Goal: Book appointment/travel/reservation

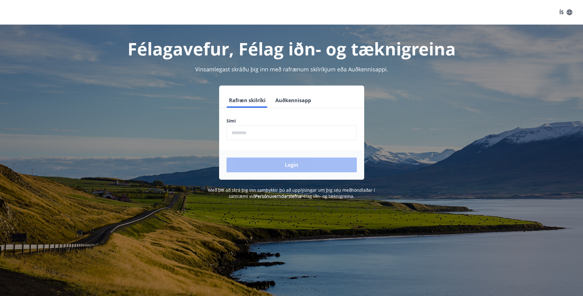
click at [269, 134] on input "phone" at bounding box center [292, 132] width 130 height 15
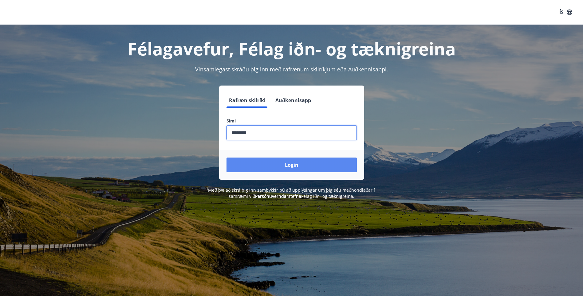
type input "********"
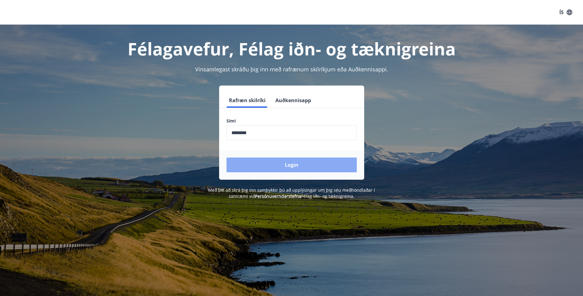
click at [274, 166] on button "Login" at bounding box center [292, 164] width 130 height 15
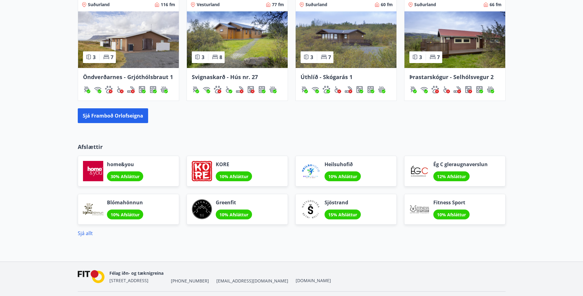
scroll to position [448, 0]
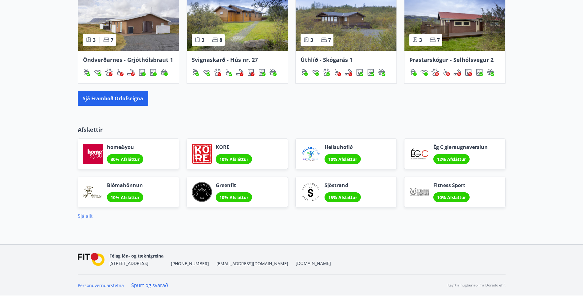
click at [86, 217] on link "Sjá allt" at bounding box center [85, 216] width 15 height 7
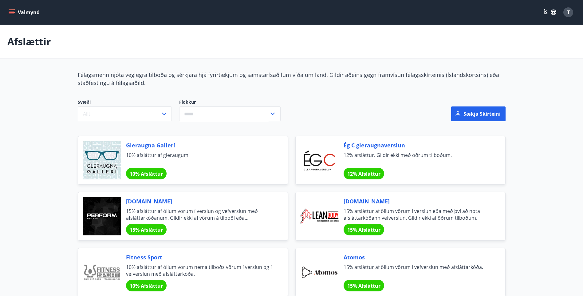
click at [22, 9] on button "Valmynd" at bounding box center [24, 12] width 35 height 11
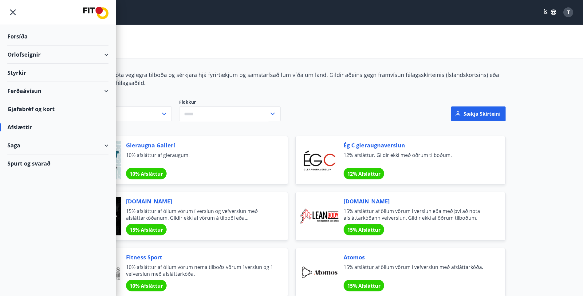
click at [28, 55] on div "Orlofseignir" at bounding box center [57, 55] width 101 height 18
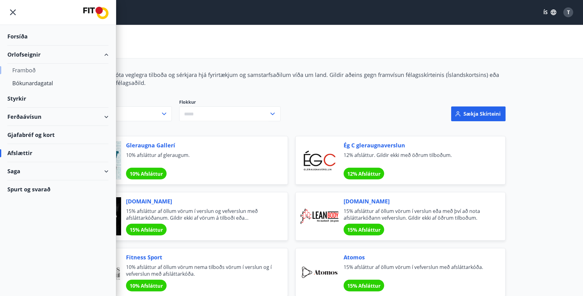
click at [22, 68] on div "Framboð" at bounding box center [57, 70] width 91 height 13
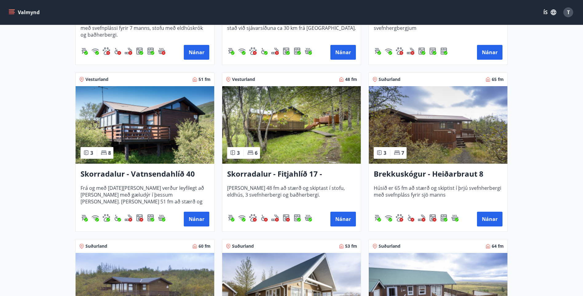
scroll to position [738, 0]
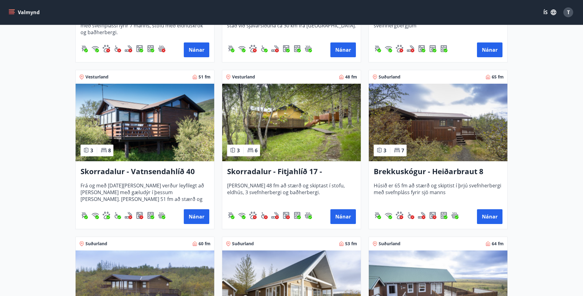
drag, startPoint x: 147, startPoint y: 140, endPoint x: 16, endPoint y: 141, distance: 131.6
click at [16, 141] on main "Framboð Svæði Allt Dagsetningar Veldu tímabil Svefnstæði +1 Sjá kort Suðurland …" at bounding box center [291, 260] width 583 height 1948
click at [177, 136] on img at bounding box center [145, 123] width 139 height 78
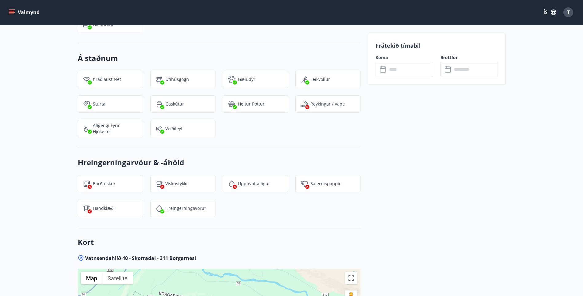
scroll to position [769, 0]
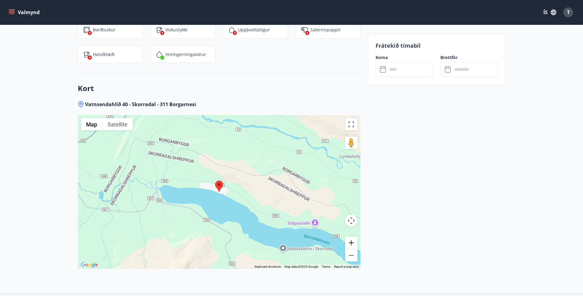
click at [353, 237] on button "Zoom in" at bounding box center [351, 243] width 12 height 12
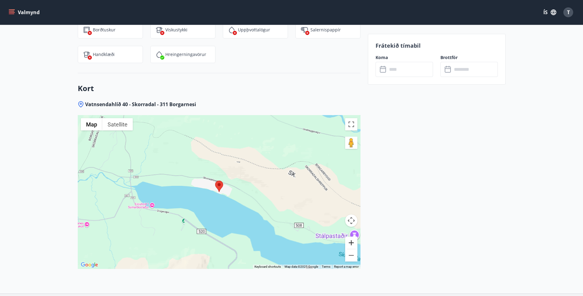
click at [353, 237] on button "Zoom in" at bounding box center [351, 243] width 12 height 12
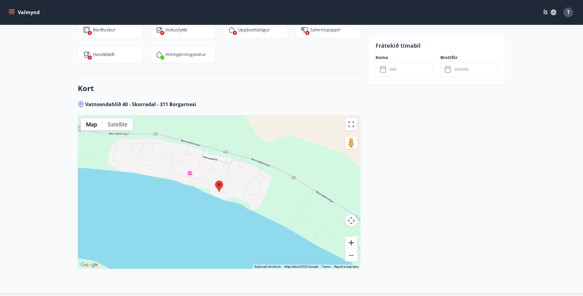
click at [353, 237] on button "Zoom in" at bounding box center [351, 243] width 12 height 12
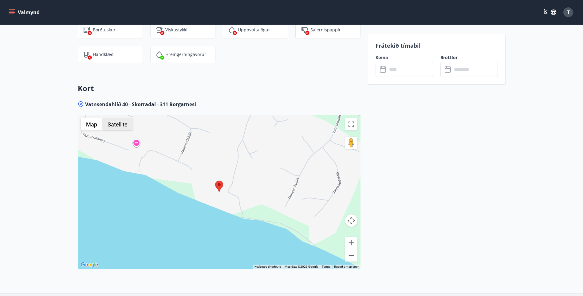
click at [120, 120] on button "Satellite" at bounding box center [117, 124] width 30 height 12
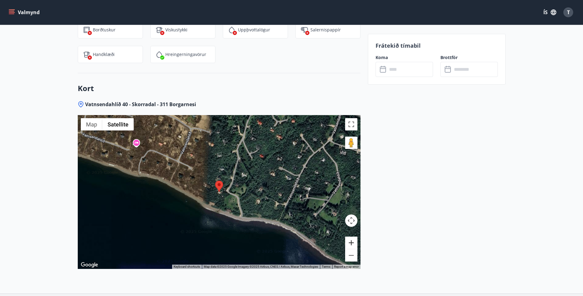
click at [351, 237] on button "Zoom in" at bounding box center [351, 243] width 12 height 12
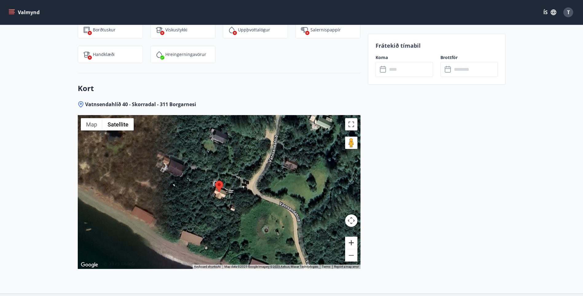
click at [351, 237] on button "Zoom in" at bounding box center [351, 243] width 12 height 12
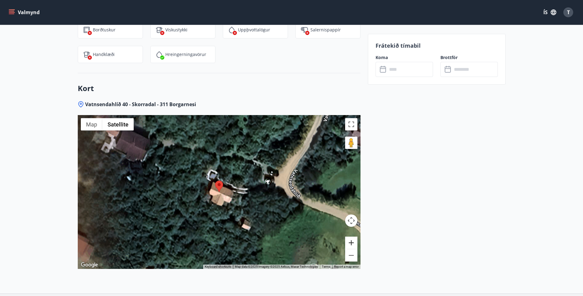
click at [351, 237] on button "Zoom in" at bounding box center [351, 243] width 12 height 12
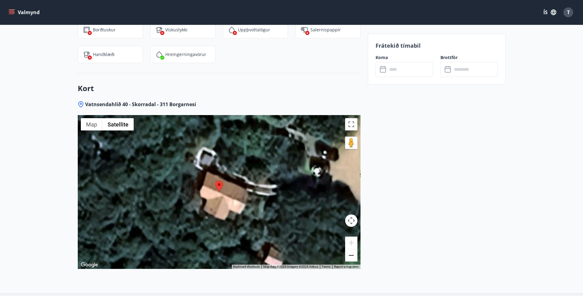
click at [353, 249] on button "Zoom out" at bounding box center [351, 255] width 12 height 12
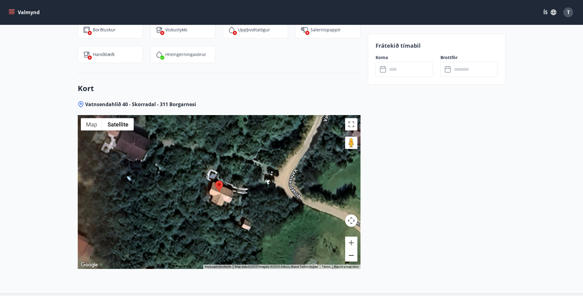
click at [353, 249] on button "Zoom out" at bounding box center [351, 255] width 12 height 12
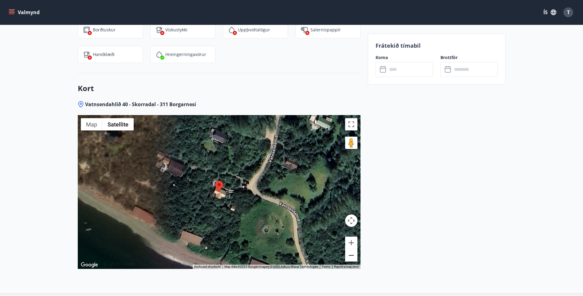
click at [353, 249] on button "Zoom out" at bounding box center [351, 255] width 12 height 12
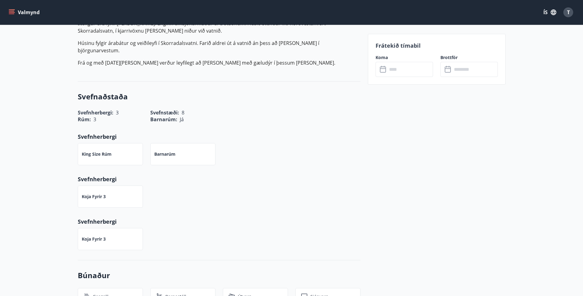
scroll to position [0, 0]
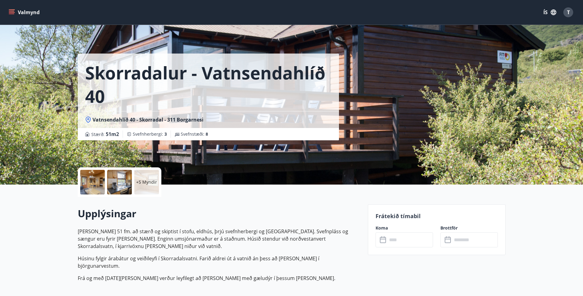
click at [94, 182] on div at bounding box center [92, 182] width 25 height 25
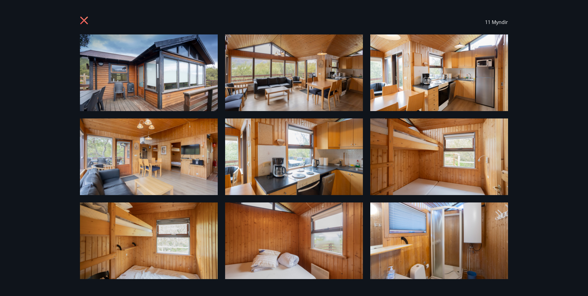
click at [154, 71] on img at bounding box center [149, 72] width 138 height 77
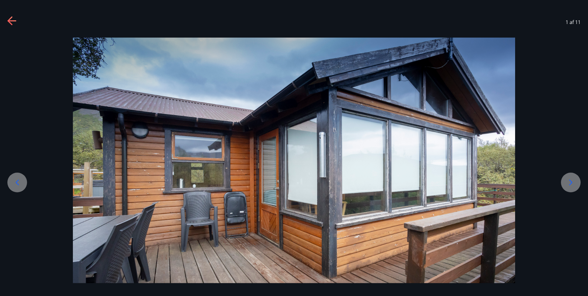
click at [571, 183] on icon at bounding box center [570, 183] width 3 height 6
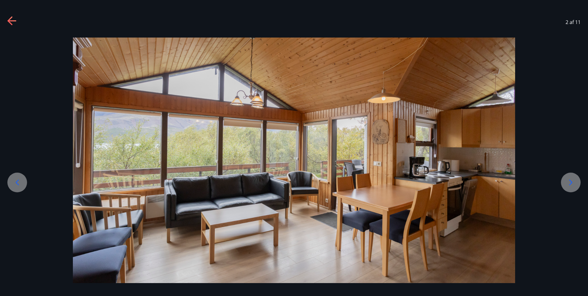
click at [571, 183] on icon at bounding box center [570, 183] width 3 height 6
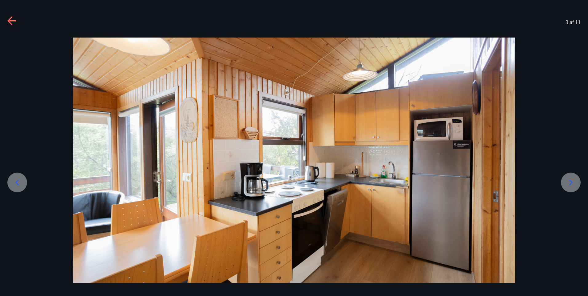
click at [571, 183] on icon at bounding box center [570, 183] width 3 height 6
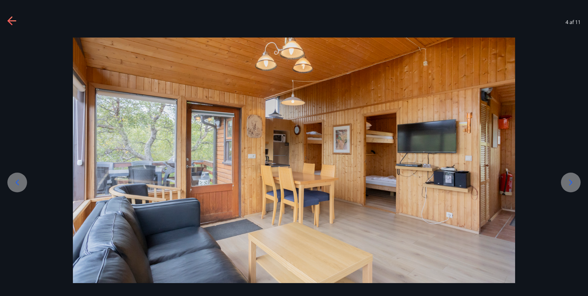
click at [571, 183] on icon at bounding box center [570, 183] width 3 height 6
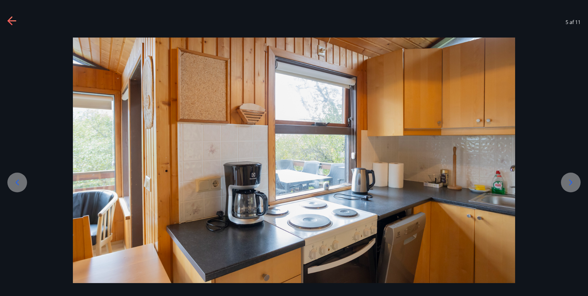
click at [571, 183] on icon at bounding box center [570, 183] width 3 height 6
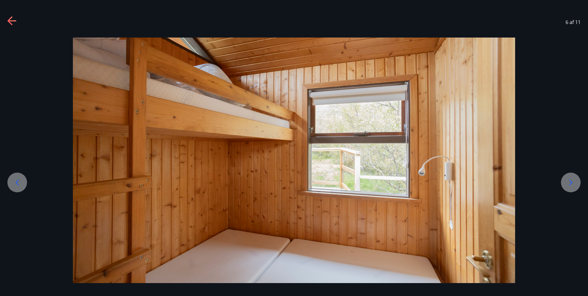
click at [571, 183] on icon at bounding box center [570, 183] width 3 height 6
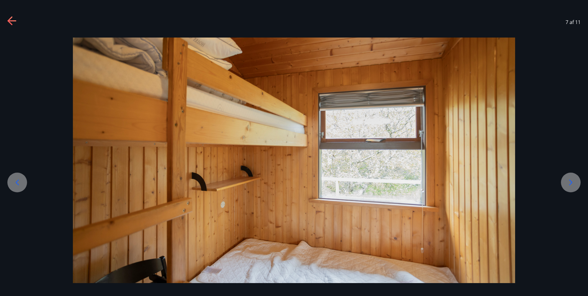
click at [571, 183] on icon at bounding box center [570, 183] width 3 height 6
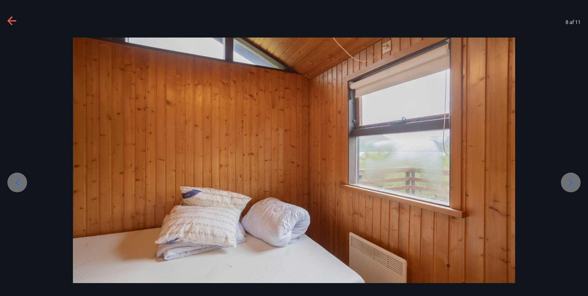
click at [571, 183] on icon at bounding box center [570, 183] width 3 height 6
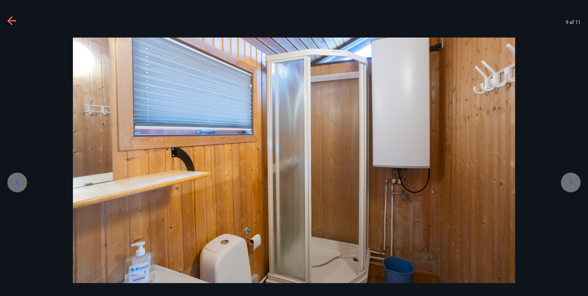
click at [571, 183] on icon at bounding box center [570, 183] width 3 height 6
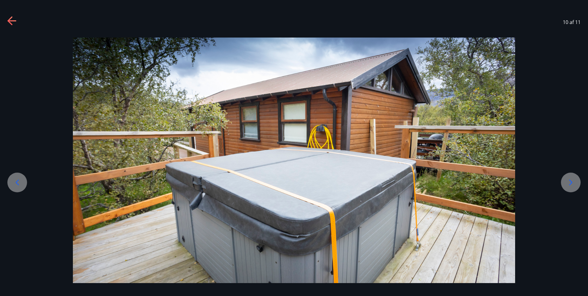
click at [571, 183] on icon at bounding box center [570, 183] width 3 height 6
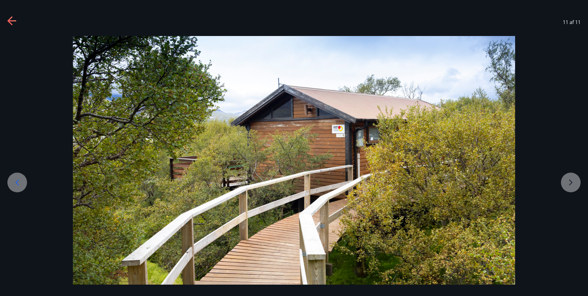
click at [571, 183] on div at bounding box center [294, 160] width 588 height 249
click at [571, 184] on div at bounding box center [294, 160] width 588 height 249
click at [10, 21] on icon at bounding box center [11, 20] width 9 height 1
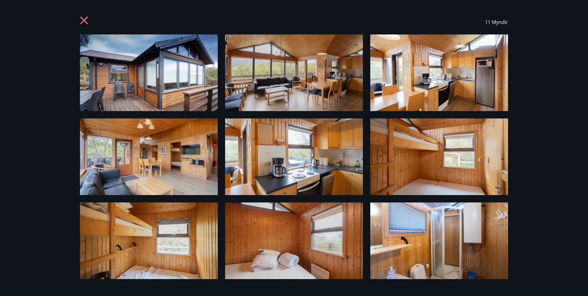
click at [83, 19] on icon at bounding box center [84, 21] width 8 height 8
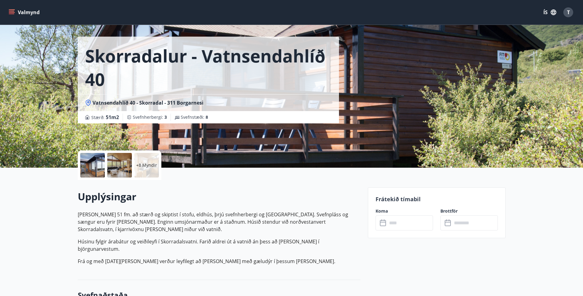
scroll to position [31, 0]
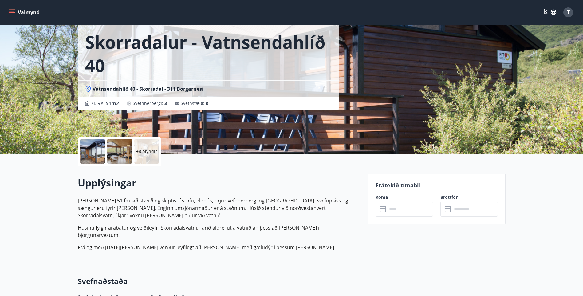
click at [413, 212] on input "text" at bounding box center [411, 208] width 46 height 15
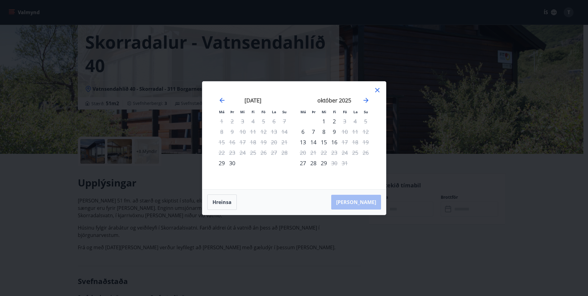
click at [378, 91] on icon at bounding box center [377, 90] width 4 height 4
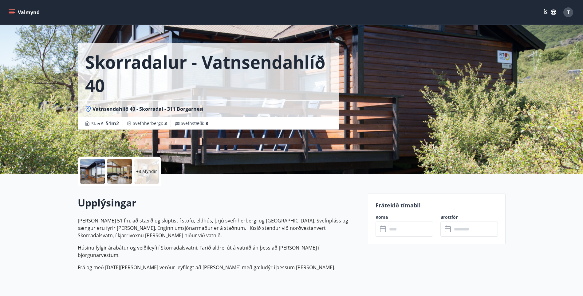
scroll to position [0, 0]
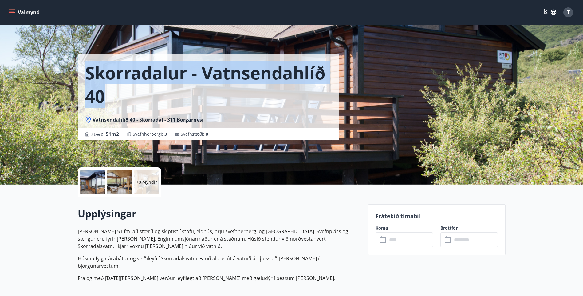
drag, startPoint x: 119, startPoint y: 73, endPoint x: 344, endPoint y: 82, distance: 225.9
click at [344, 82] on div "Skorradalur - Vatnsendahlíð 40 Vatnsendahlíð 40 - Skorradal - 311 Borgarnesi St…" at bounding box center [220, 70] width 285 height 140
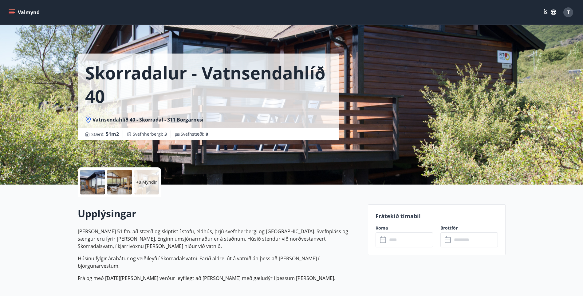
drag, startPoint x: 344, startPoint y: 82, endPoint x: 333, endPoint y: 77, distance: 12.7
click at [333, 77] on div "Skorradalur - Vatnsendahlíð 40 Vatnsendahlíð 40 - Skorradal - 311 Borgarnesi St…" at bounding box center [220, 70] width 285 height 140
drag, startPoint x: 26, startPoint y: 11, endPoint x: 38, endPoint y: 200, distance: 189.9
click at [28, 12] on button "Valmynd" at bounding box center [24, 12] width 35 height 11
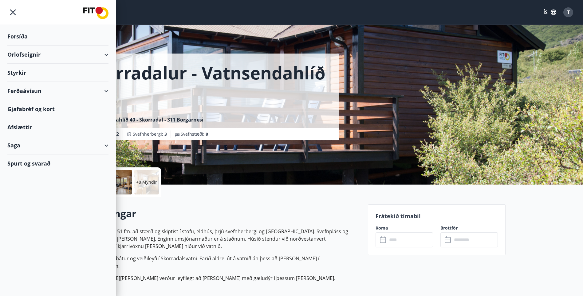
click at [53, 58] on div "Orlofseignir" at bounding box center [57, 55] width 101 height 18
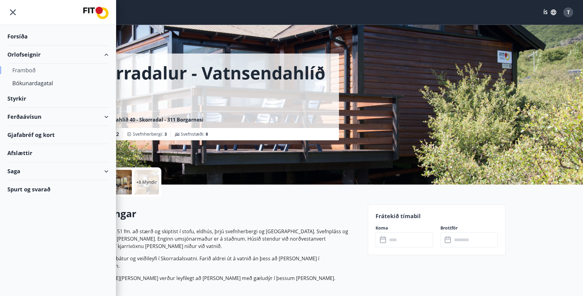
click at [28, 71] on div "Framboð" at bounding box center [57, 70] width 91 height 13
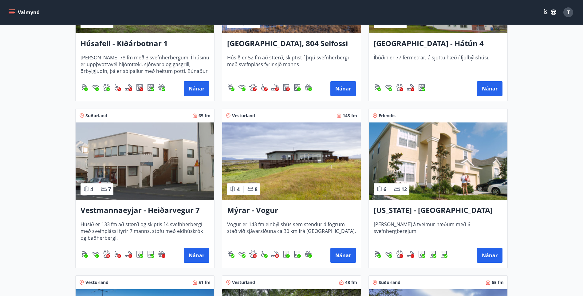
scroll to position [554, 0]
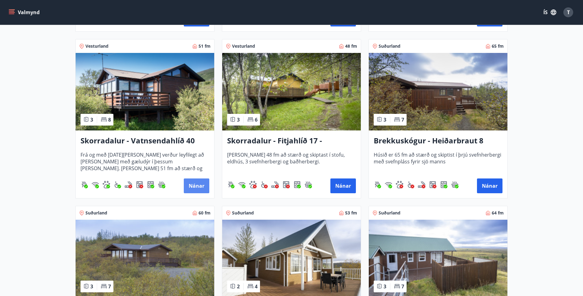
click at [197, 186] on button "Nánar" at bounding box center [197, 185] width 26 height 15
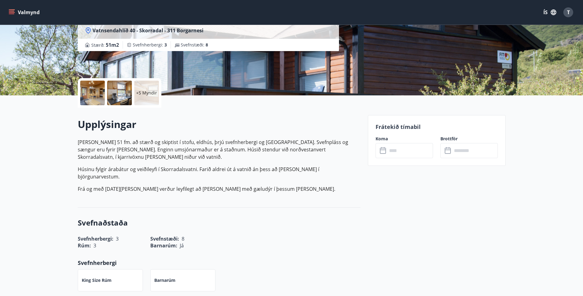
scroll to position [92, 0]
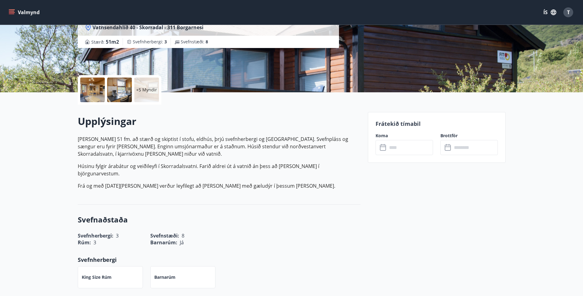
click at [405, 153] on input "text" at bounding box center [411, 147] width 46 height 15
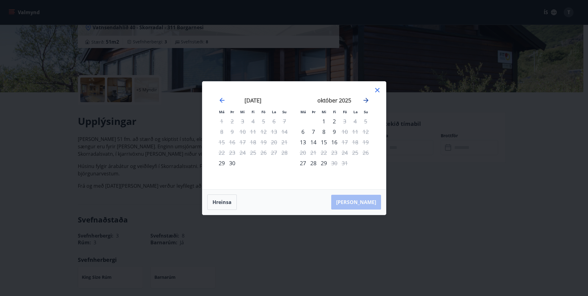
click at [366, 100] on icon "Move forward to switch to the next month." at bounding box center [365, 100] width 7 height 7
click at [221, 100] on icon "Move backward to switch to the previous month." at bounding box center [222, 100] width 5 height 5
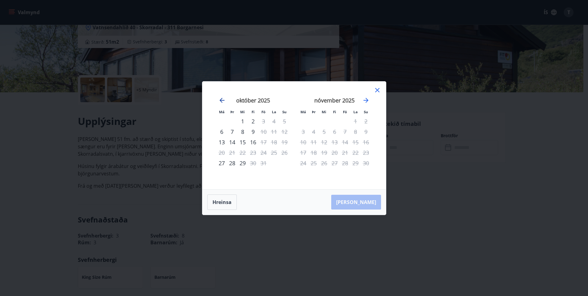
click at [221, 100] on icon "Move backward to switch to the previous month." at bounding box center [222, 100] width 5 height 5
click at [378, 92] on icon at bounding box center [377, 89] width 7 height 7
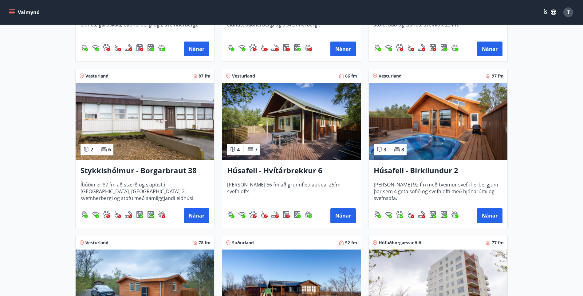
scroll to position [246, 0]
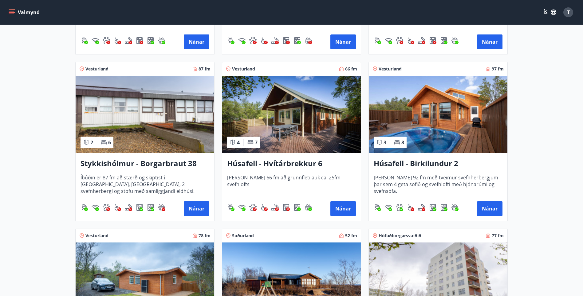
click at [472, 163] on h3 "Húsafell - Birkilundur 2" at bounding box center [438, 163] width 129 height 11
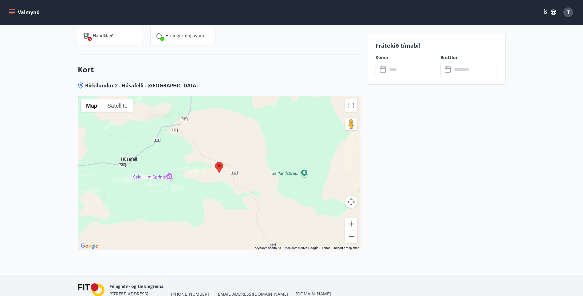
scroll to position [779, 0]
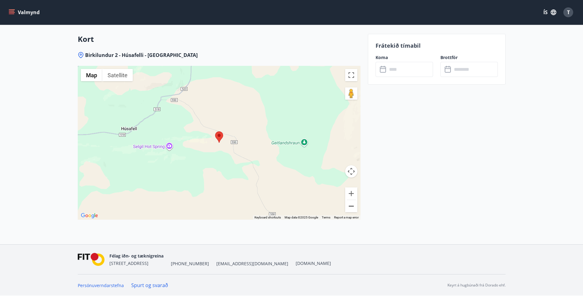
click at [352, 209] on button "Zoom out" at bounding box center [351, 206] width 12 height 12
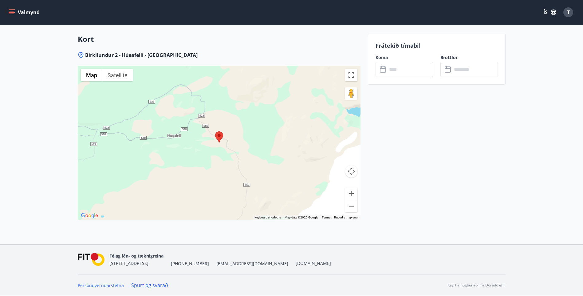
click at [352, 209] on button "Zoom out" at bounding box center [351, 206] width 12 height 12
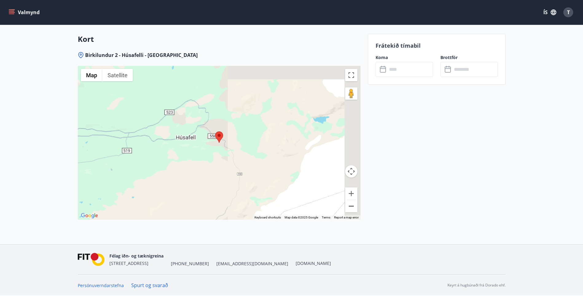
click at [352, 209] on button "Zoom out" at bounding box center [351, 206] width 12 height 12
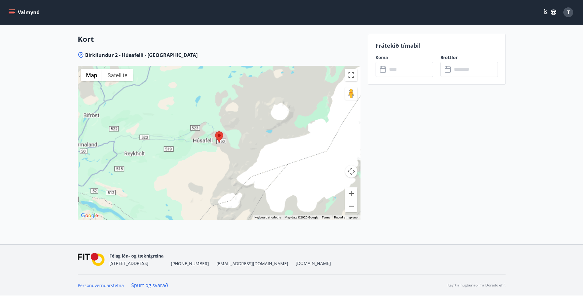
click at [352, 209] on button "Zoom out" at bounding box center [351, 206] width 12 height 12
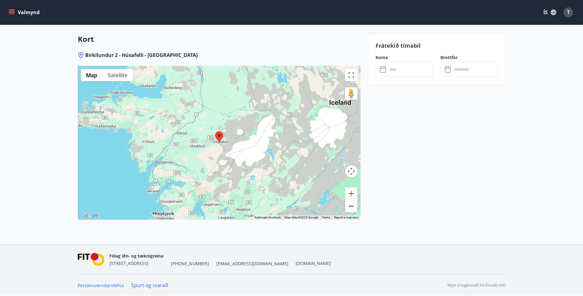
click at [352, 209] on button "Zoom out" at bounding box center [351, 206] width 12 height 12
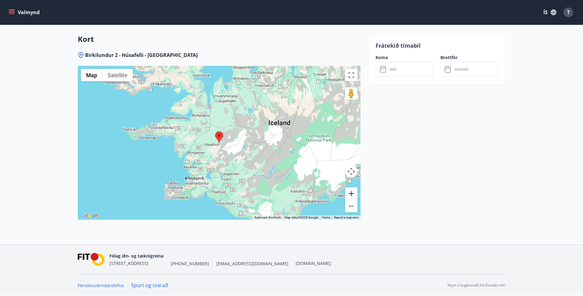
click at [352, 194] on button "Zoom in" at bounding box center [351, 193] width 12 height 12
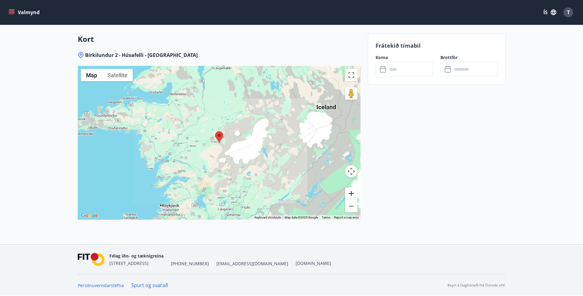
click at [352, 194] on button "Zoom in" at bounding box center [351, 193] width 12 height 12
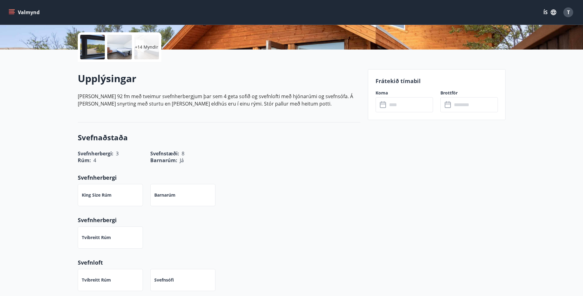
scroll to position [102, 0]
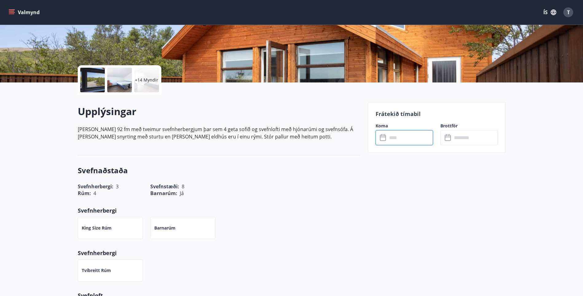
click at [401, 137] on input "text" at bounding box center [411, 137] width 46 height 15
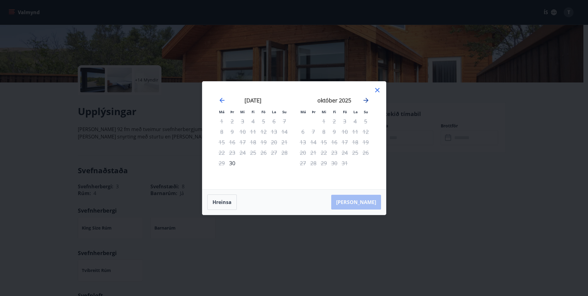
click at [366, 102] on icon "Move forward to switch to the next month." at bounding box center [365, 100] width 7 height 7
click at [222, 100] on icon "Move backward to switch to the previous month." at bounding box center [221, 100] width 7 height 7
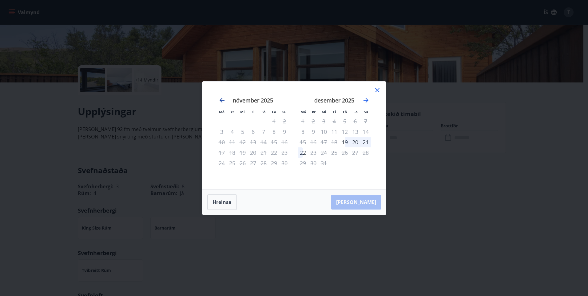
click at [222, 100] on icon "Move backward to switch to the previous month." at bounding box center [221, 100] width 7 height 7
click at [381, 91] on div "Má Þr Mi Fi Fö La Su Má Þr Mi Fi Fö La Su [DATE] 1 2 3 4 5 6 7 8 9 10 11 12 13 …" at bounding box center [294, 136] width 184 height 108
drag, startPoint x: 381, startPoint y: 91, endPoint x: 378, endPoint y: 91, distance: 3.4
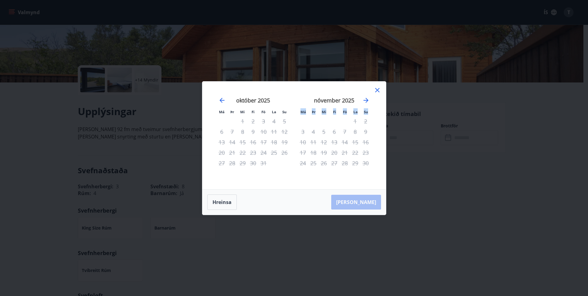
click at [378, 91] on icon at bounding box center [377, 90] width 4 height 4
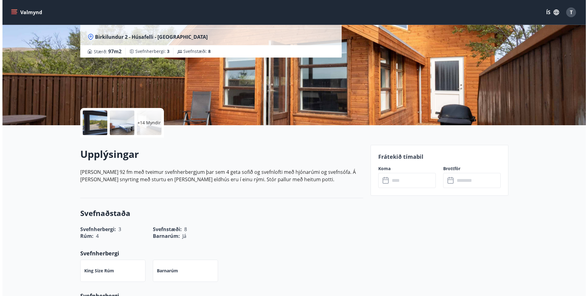
scroll to position [0, 0]
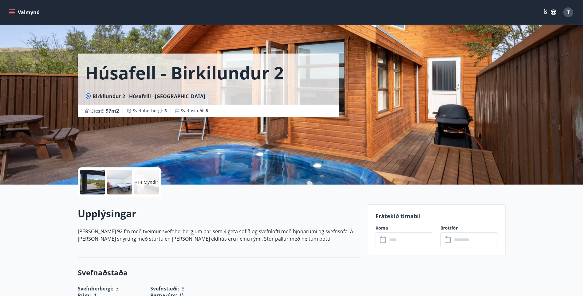
click at [78, 184] on div "+14 Myndir" at bounding box center [120, 182] width 84 height 30
click at [86, 184] on div at bounding box center [92, 182] width 25 height 25
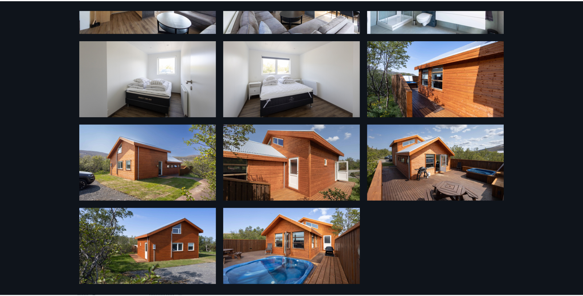
scroll to position [331, 0]
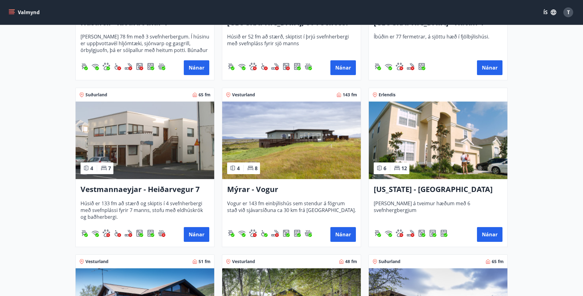
scroll to position [677, 0]
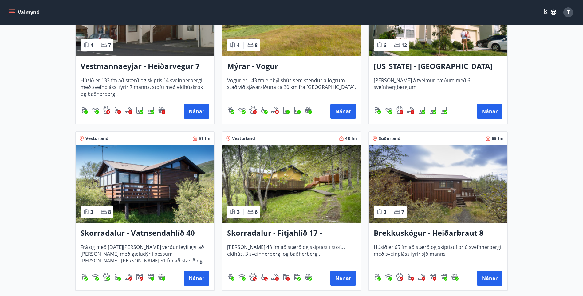
click at [297, 186] on img at bounding box center [291, 184] width 139 height 78
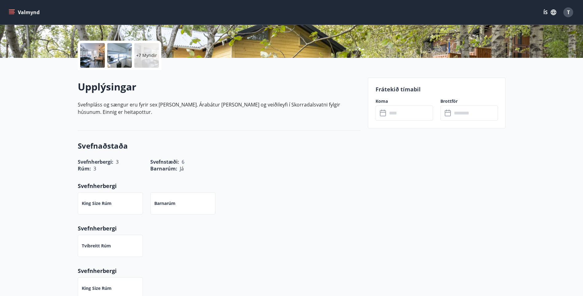
scroll to position [92, 0]
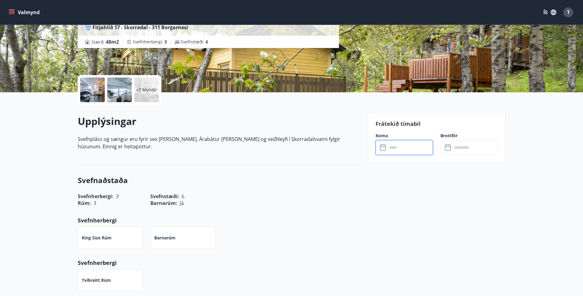
click at [403, 147] on input "text" at bounding box center [411, 147] width 46 height 15
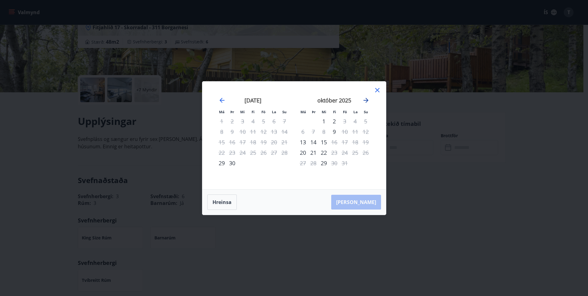
click at [367, 102] on icon "Move forward to switch to the next month." at bounding box center [366, 100] width 5 height 5
click at [367, 102] on icon "Move forward to switch to the next month." at bounding box center [365, 100] width 7 height 7
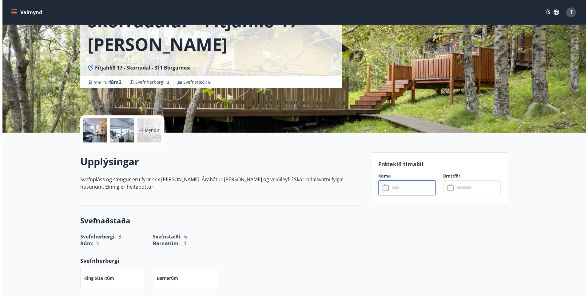
scroll to position [0, 0]
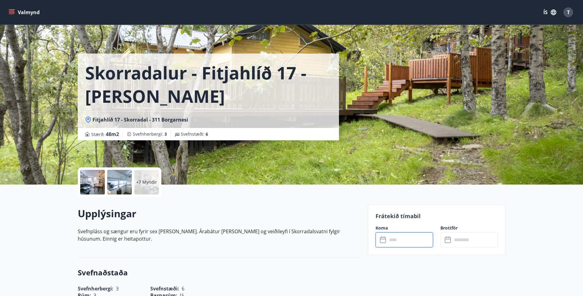
click at [92, 185] on div at bounding box center [92, 182] width 25 height 25
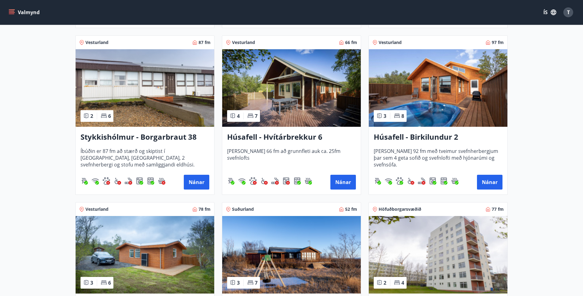
scroll to position [308, 0]
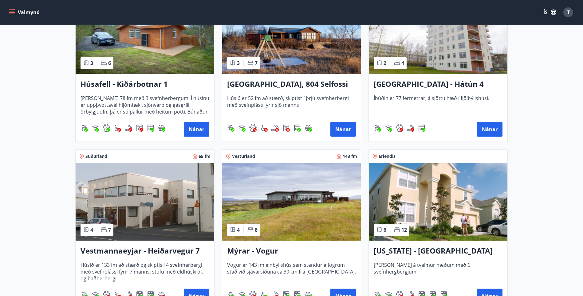
click at [436, 193] on img at bounding box center [438, 202] width 139 height 78
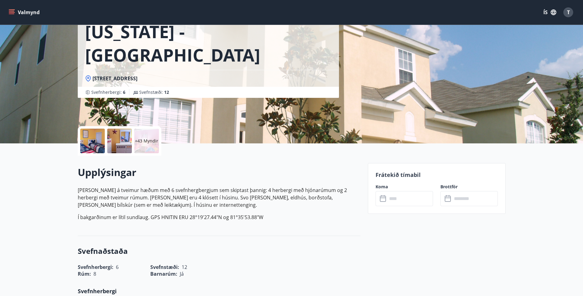
scroll to position [123, 0]
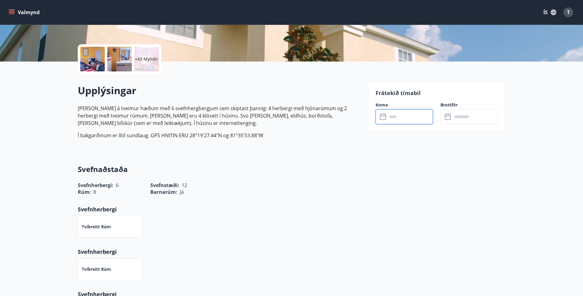
click at [409, 118] on input "text" at bounding box center [411, 116] width 46 height 15
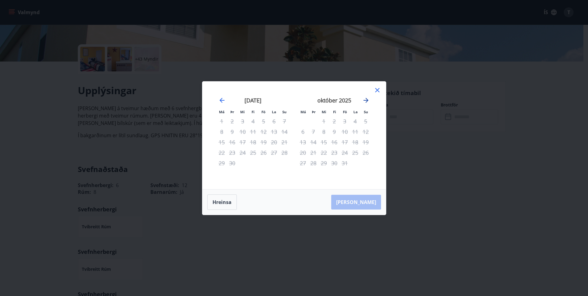
click at [367, 103] on icon "Move forward to switch to the next month." at bounding box center [365, 100] width 7 height 7
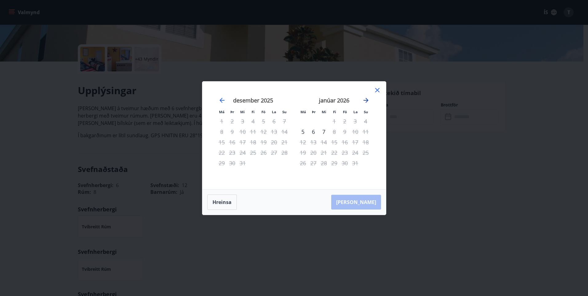
click at [367, 103] on icon "Move forward to switch to the next month." at bounding box center [365, 100] width 7 height 7
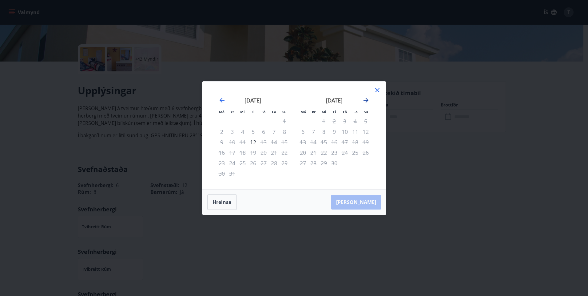
click at [367, 103] on icon "Move forward to switch to the next month." at bounding box center [365, 100] width 7 height 7
drag, startPoint x: 367, startPoint y: 103, endPoint x: 369, endPoint y: 98, distance: 5.5
click at [367, 103] on icon "Move forward to switch to the next month." at bounding box center [365, 100] width 7 height 7
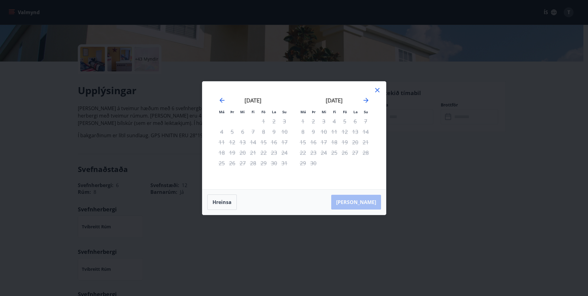
click at [378, 91] on icon at bounding box center [377, 89] width 7 height 7
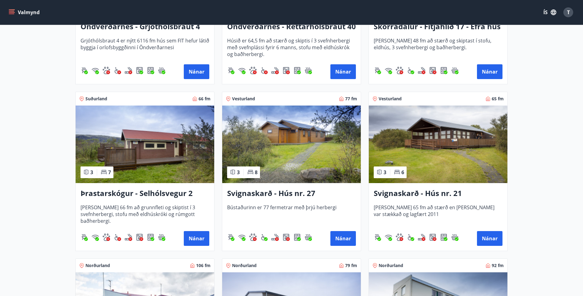
scroll to position [1384, 0]
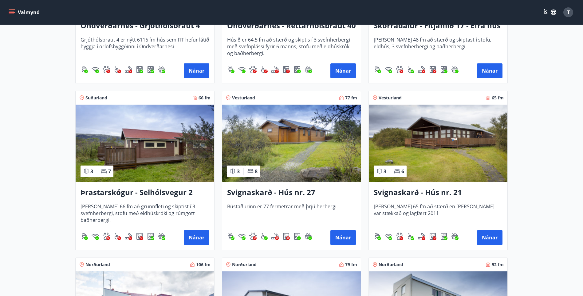
click at [294, 166] on img at bounding box center [291, 144] width 139 height 78
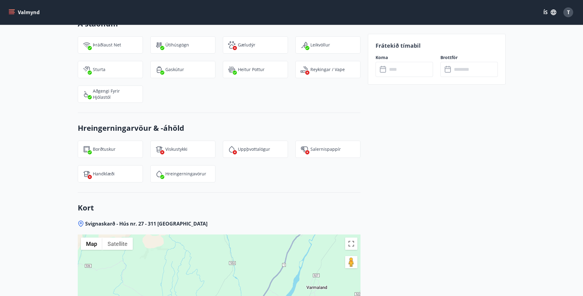
scroll to position [769, 0]
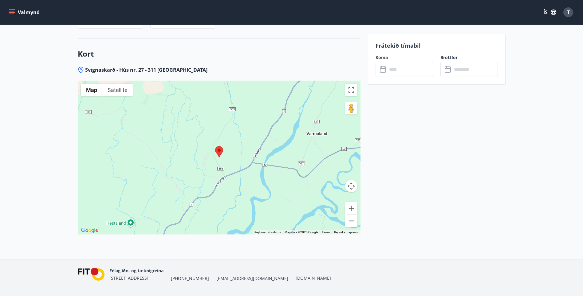
click at [349, 222] on button "Zoom out" at bounding box center [351, 221] width 12 height 12
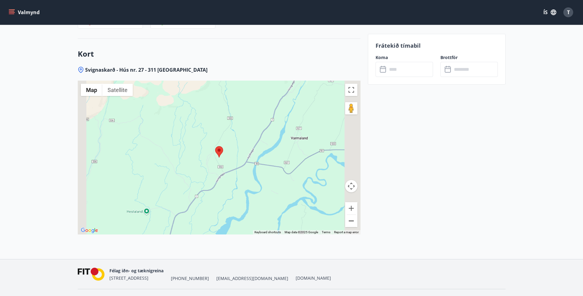
click at [349, 222] on button "Zoom out" at bounding box center [351, 221] width 12 height 12
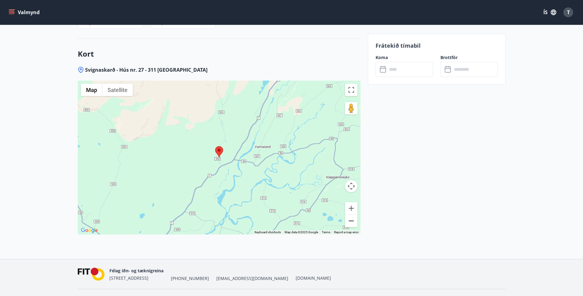
click at [349, 222] on button "Zoom out" at bounding box center [351, 221] width 12 height 12
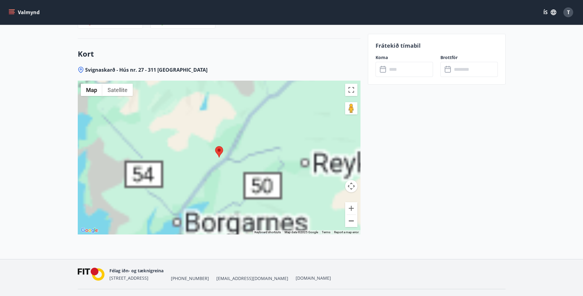
click at [349, 222] on button "Zoom out" at bounding box center [351, 221] width 12 height 12
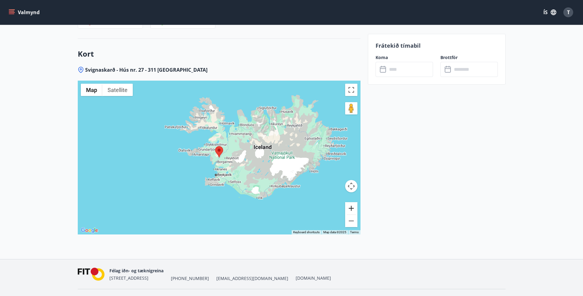
click at [351, 208] on button "Zoom in" at bounding box center [351, 208] width 12 height 12
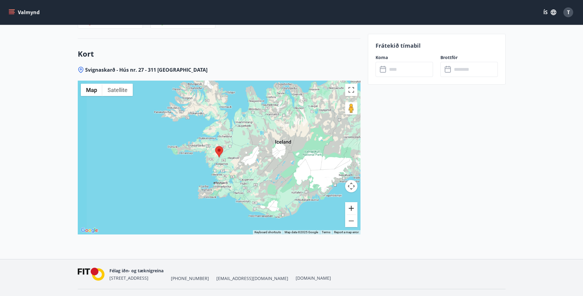
click at [351, 208] on button "Zoom in" at bounding box center [351, 208] width 12 height 12
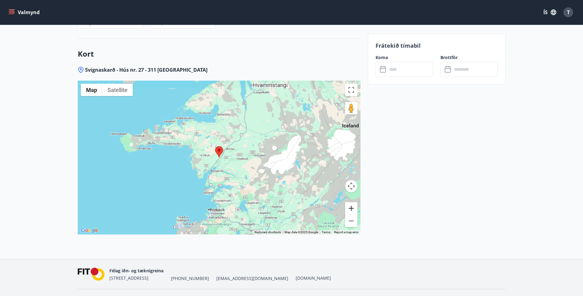
click at [351, 208] on button "Zoom in" at bounding box center [351, 208] width 12 height 12
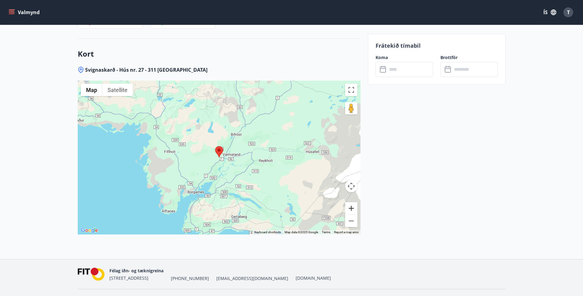
click at [351, 208] on button "Zoom in" at bounding box center [351, 208] width 12 height 12
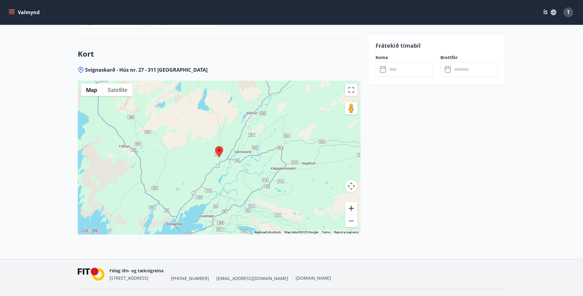
click at [351, 208] on button "Zoom in" at bounding box center [351, 208] width 12 height 12
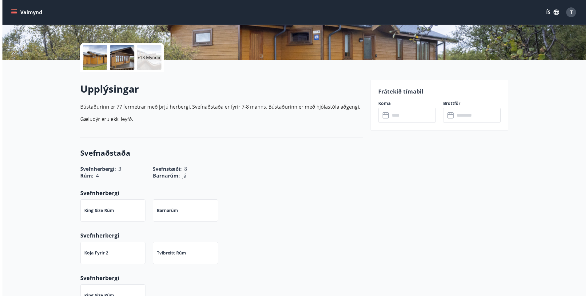
scroll to position [0, 0]
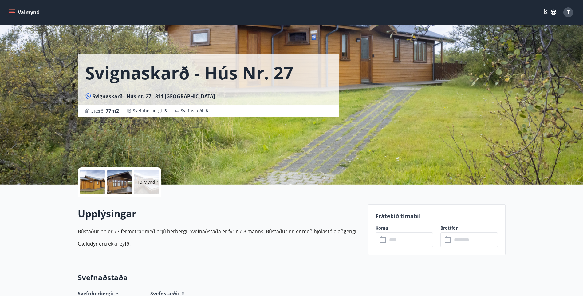
click at [93, 177] on div at bounding box center [92, 182] width 25 height 25
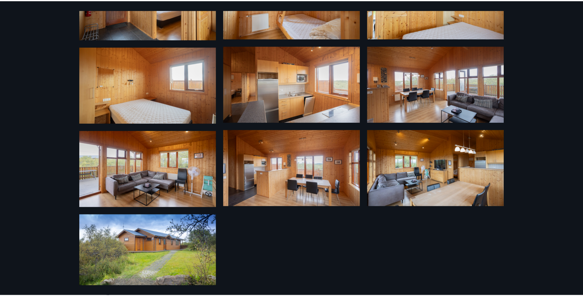
scroll to position [332, 0]
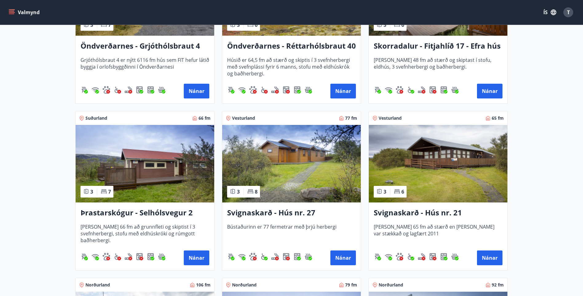
scroll to position [1353, 0]
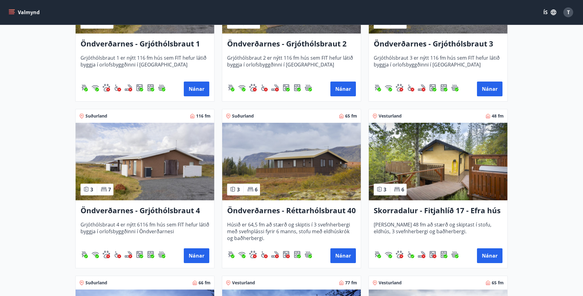
click at [457, 169] on img at bounding box center [438, 162] width 139 height 78
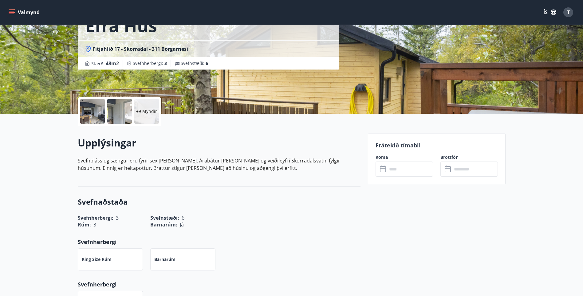
scroll to position [62, 0]
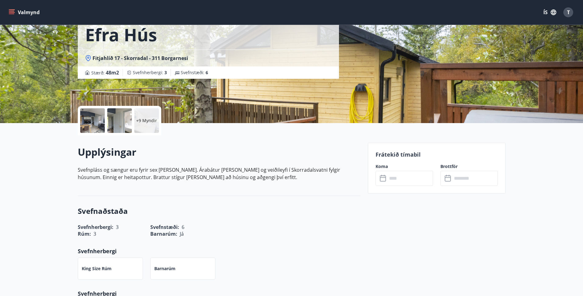
click at [407, 181] on input "text" at bounding box center [411, 178] width 46 height 15
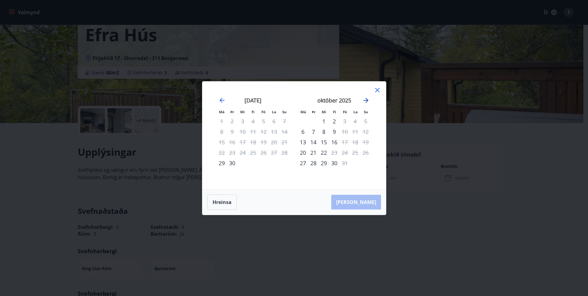
click at [365, 100] on icon "Move forward to switch to the next month." at bounding box center [366, 100] width 5 height 5
click at [378, 90] on icon at bounding box center [377, 89] width 7 height 7
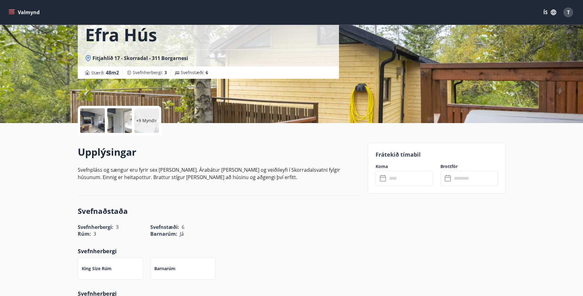
click at [93, 119] on div at bounding box center [92, 120] width 25 height 25
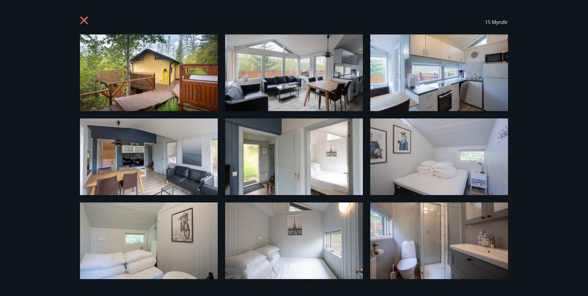
click at [85, 18] on icon at bounding box center [85, 21] width 10 height 10
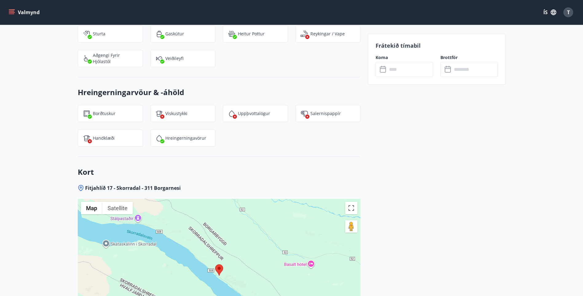
scroll to position [738, 0]
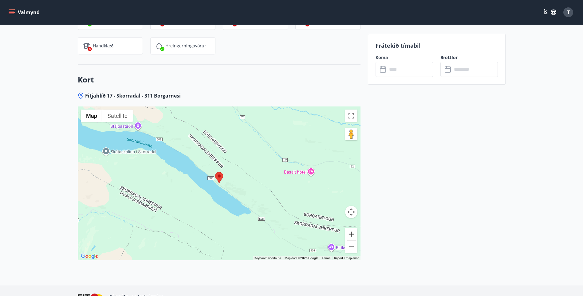
click at [352, 235] on button "Zoom in" at bounding box center [351, 234] width 12 height 12
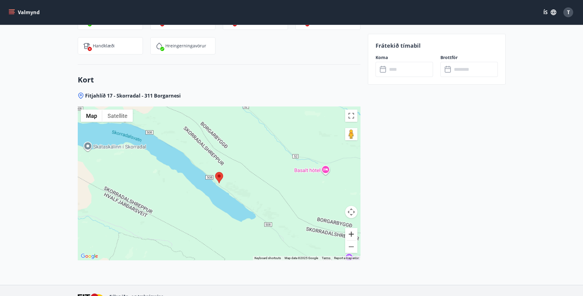
click at [352, 235] on button "Zoom in" at bounding box center [351, 234] width 12 height 12
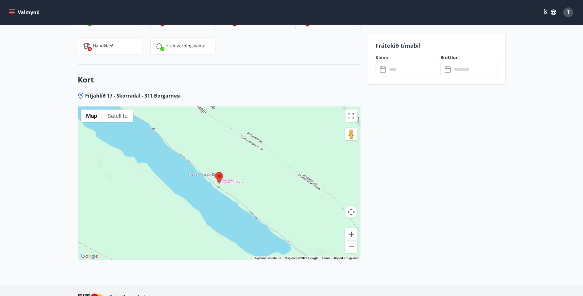
click at [352, 235] on button "Zoom in" at bounding box center [351, 234] width 12 height 12
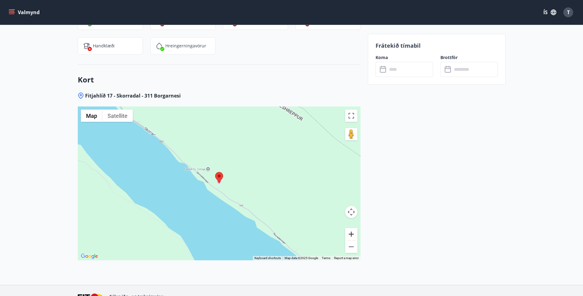
click at [352, 235] on button "Zoom in" at bounding box center [351, 234] width 12 height 12
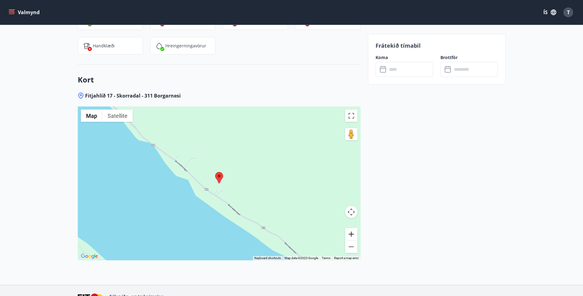
click at [352, 235] on button "Zoom in" at bounding box center [351, 234] width 12 height 12
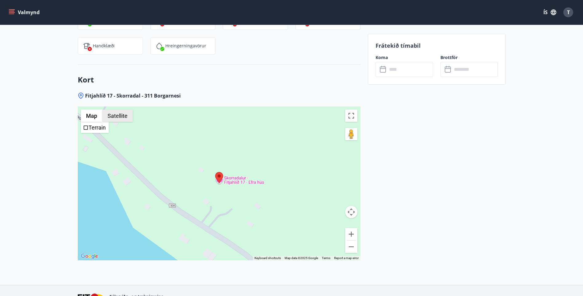
click at [111, 115] on button "Satellite" at bounding box center [117, 116] width 30 height 12
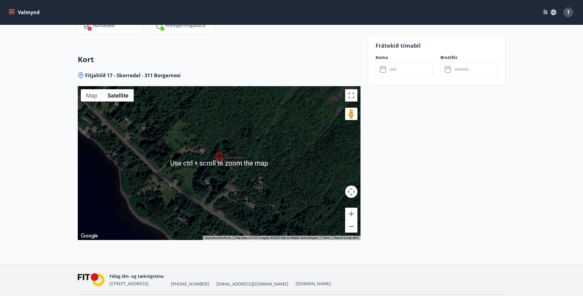
scroll to position [748, 0]
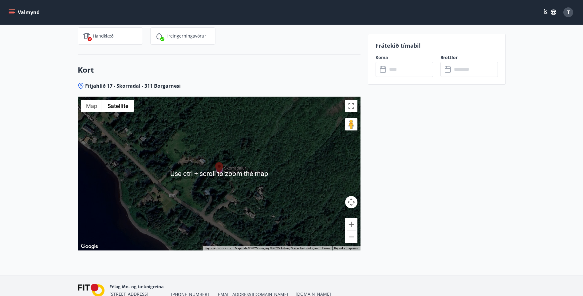
click at [125, 183] on div at bounding box center [219, 174] width 283 height 154
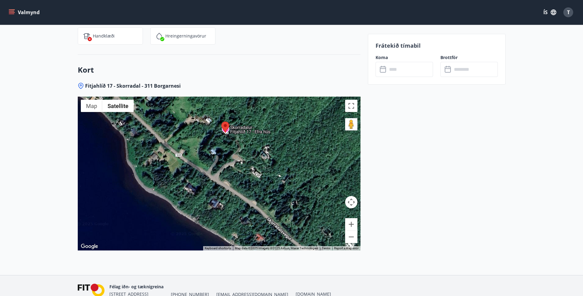
drag, startPoint x: 236, startPoint y: 197, endPoint x: 241, endPoint y: 161, distance: 35.5
click at [241, 161] on div at bounding box center [219, 174] width 283 height 154
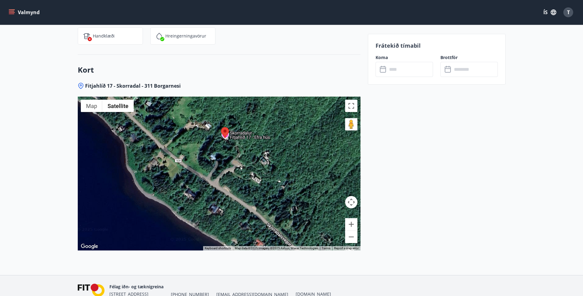
click at [241, 161] on div at bounding box center [219, 174] width 283 height 154
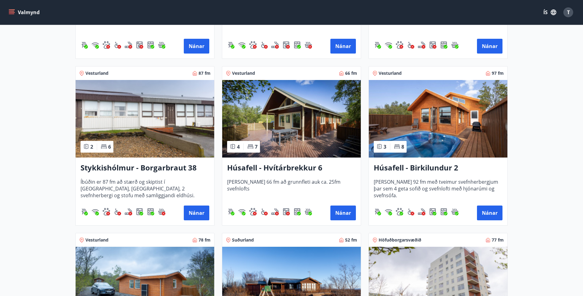
scroll to position [277, 0]
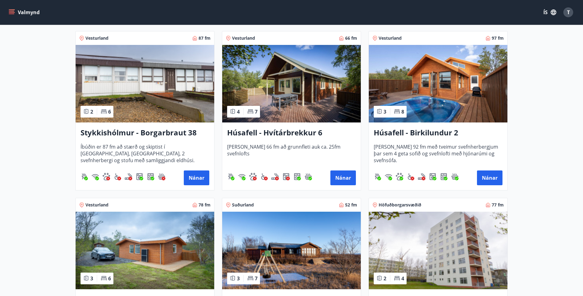
click at [321, 99] on img at bounding box center [291, 84] width 139 height 78
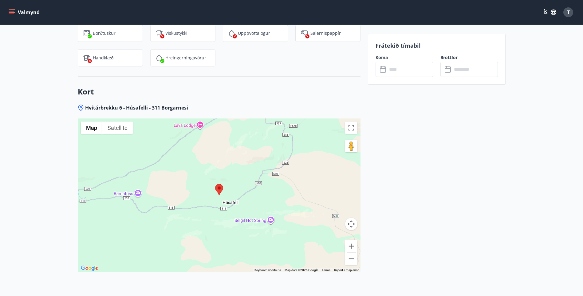
scroll to position [830, 0]
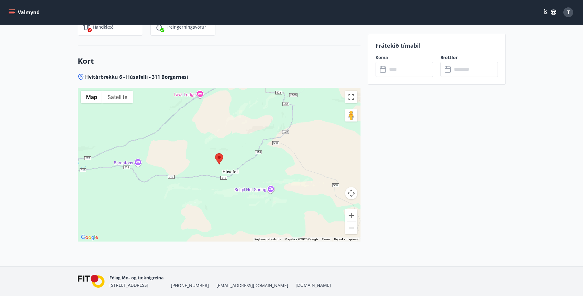
click at [351, 228] on button "Zoom out" at bounding box center [351, 228] width 12 height 12
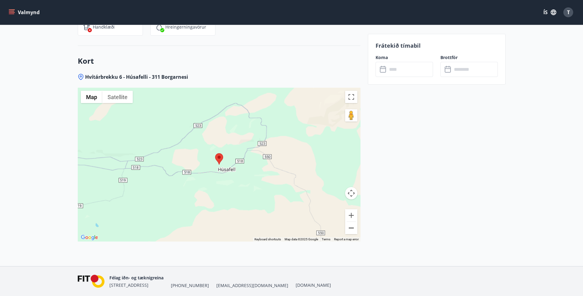
click at [351, 228] on button "Zoom out" at bounding box center [351, 228] width 12 height 12
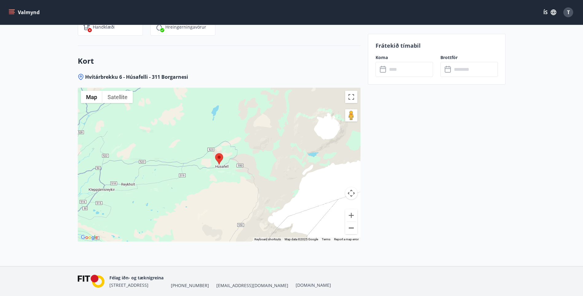
click at [351, 228] on button "Zoom out" at bounding box center [351, 228] width 12 height 12
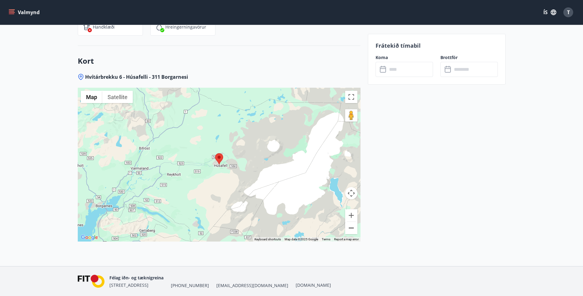
click at [351, 228] on button "Zoom out" at bounding box center [351, 228] width 12 height 12
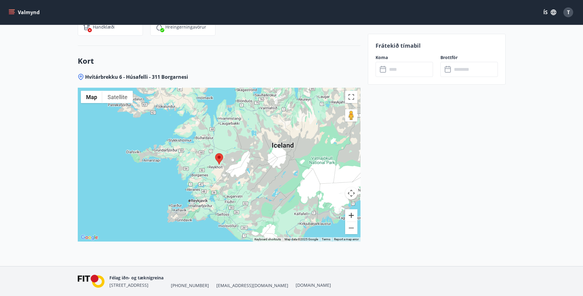
click at [351, 215] on button "Zoom in" at bounding box center [351, 215] width 12 height 12
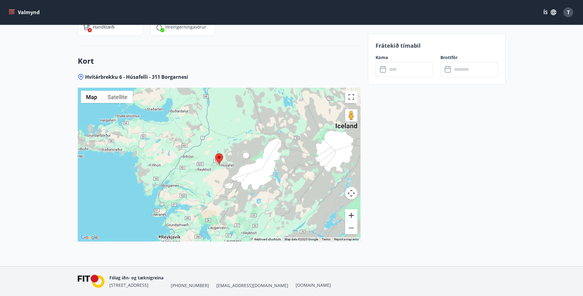
click at [351, 215] on button "Zoom in" at bounding box center [351, 215] width 12 height 12
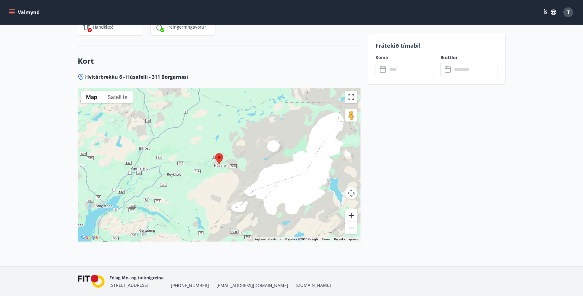
click at [351, 215] on button "Zoom in" at bounding box center [351, 215] width 12 height 12
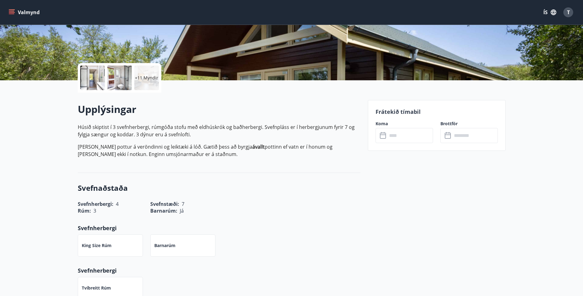
scroll to position [0, 0]
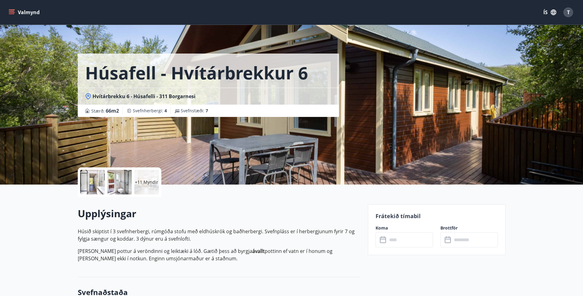
click at [17, 11] on button "Valmynd" at bounding box center [24, 12] width 35 height 11
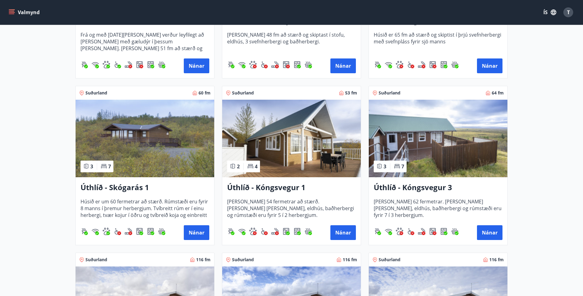
scroll to position [892, 0]
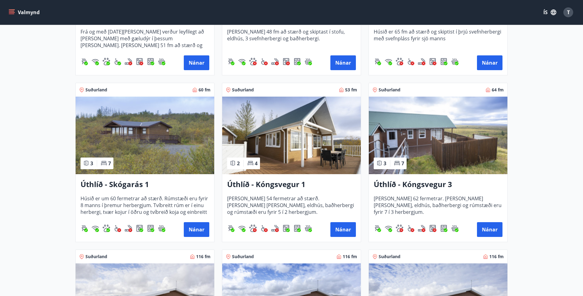
click at [427, 142] on img at bounding box center [438, 136] width 139 height 78
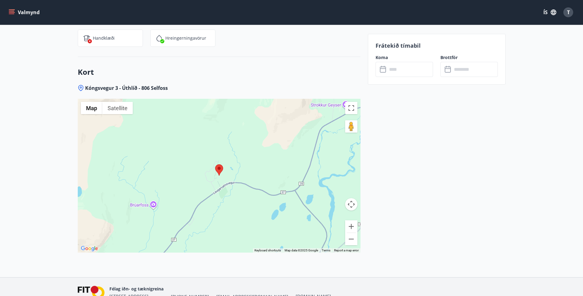
scroll to position [803, 0]
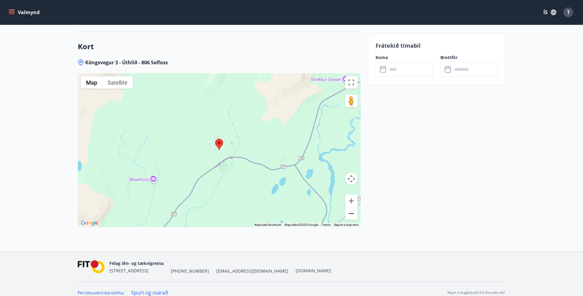
click at [352, 207] on button "Zoom out" at bounding box center [351, 213] width 12 height 12
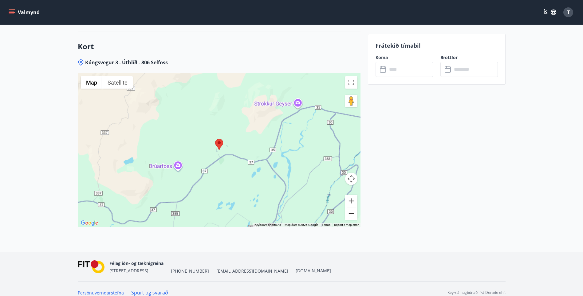
click at [352, 207] on button "Zoom out" at bounding box center [351, 213] width 12 height 12
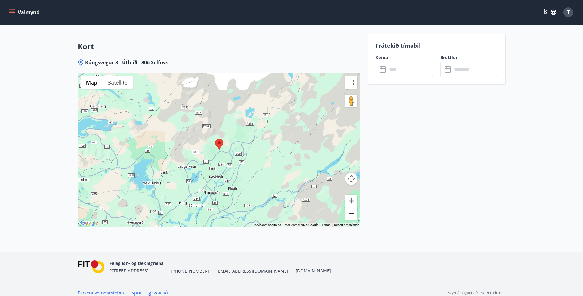
click at [352, 207] on button "Zoom out" at bounding box center [351, 213] width 12 height 12
